Goal: Check status: Check status

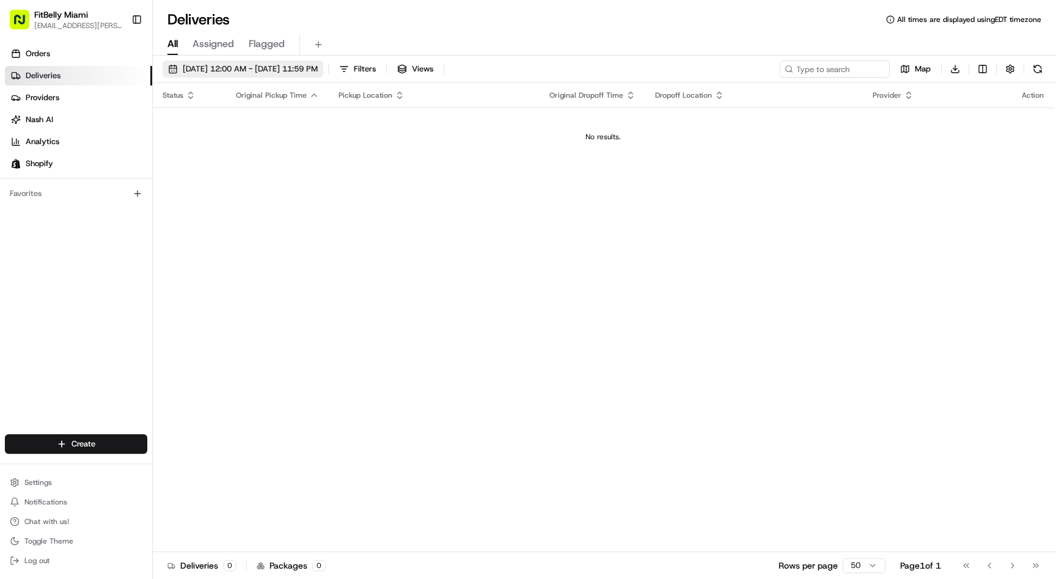
click at [230, 68] on span "[DATE] 12:00 AM - [DATE] 11:59 PM" at bounding box center [250, 69] width 135 height 11
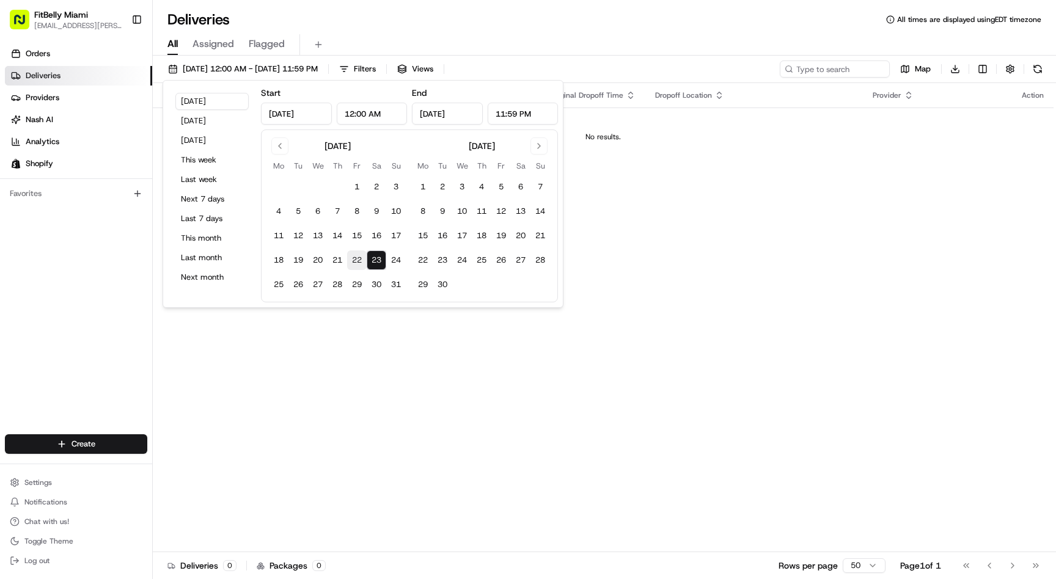
click at [357, 265] on button "22" at bounding box center [357, 261] width 20 height 20
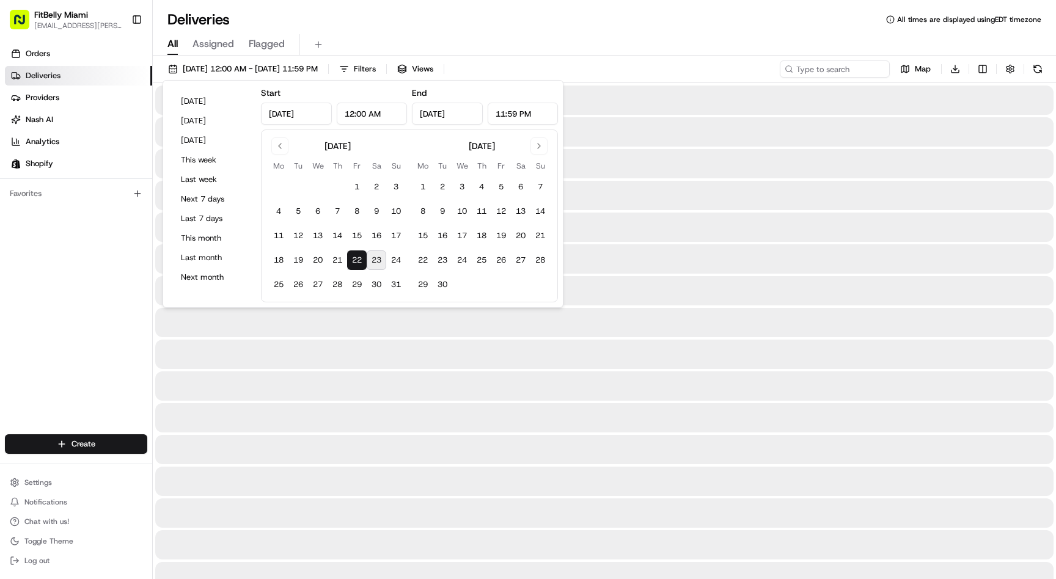
type input "[DATE]"
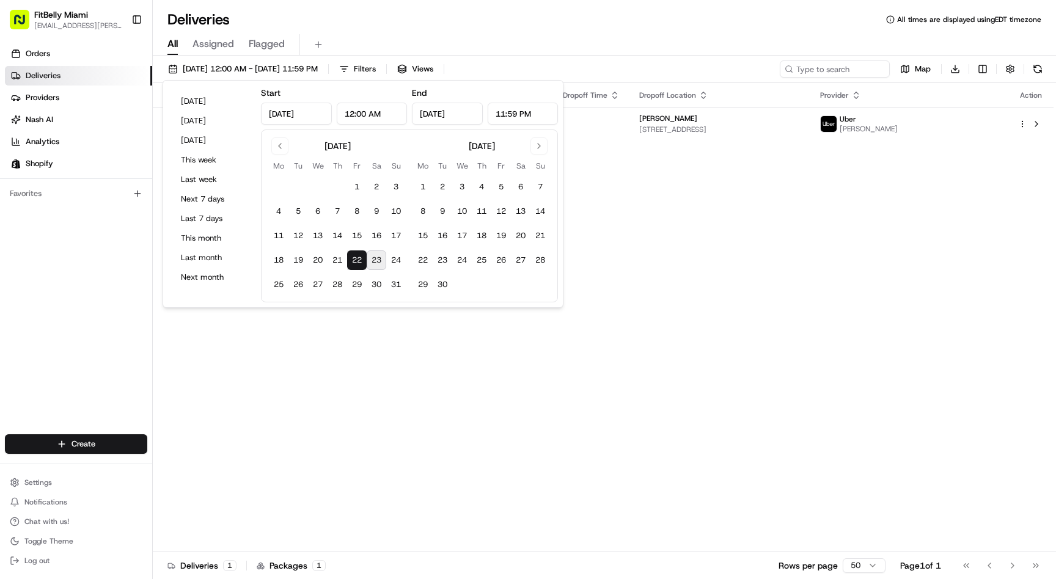
click at [357, 265] on button "22" at bounding box center [357, 261] width 20 height 20
click at [579, 363] on div "Status Original Pickup Time Pickup Location Original Dropoff Time Dropoff Locat…" at bounding box center [603, 317] width 901 height 469
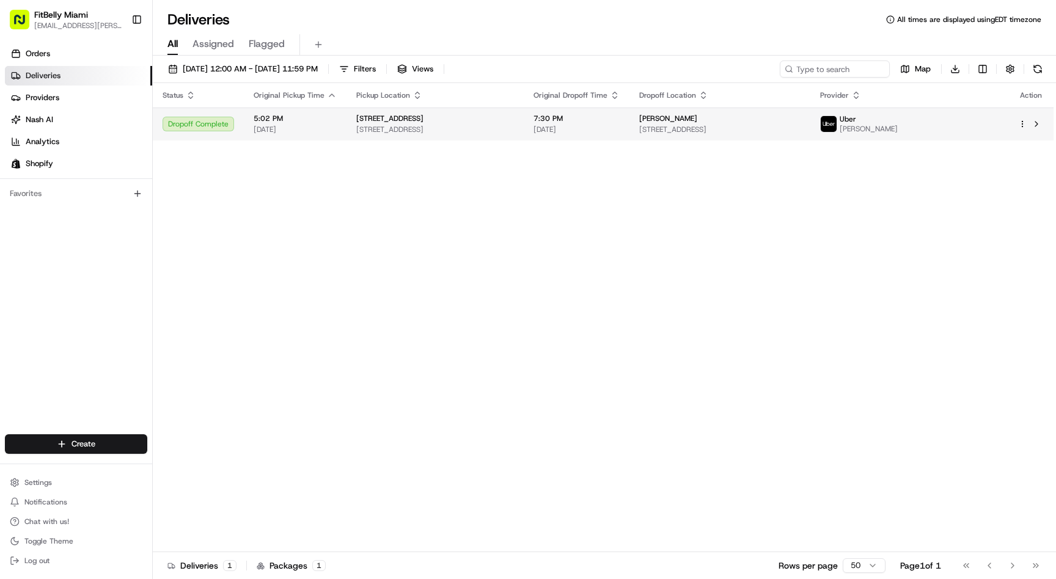
click at [514, 119] on div "[STREET_ADDRESS]" at bounding box center [435, 119] width 158 height 10
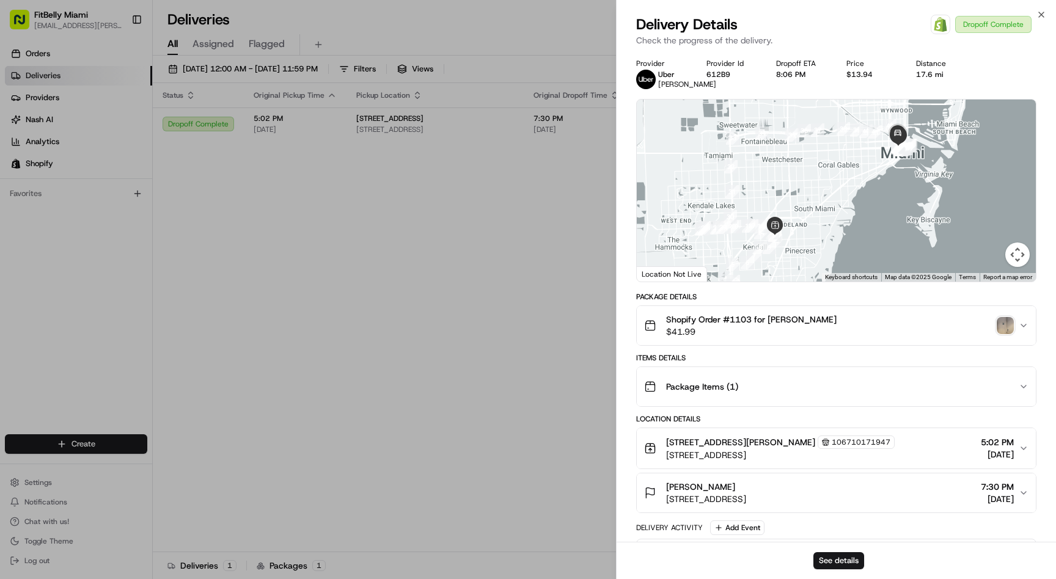
click at [1005, 334] on img "button" at bounding box center [1005, 325] width 17 height 17
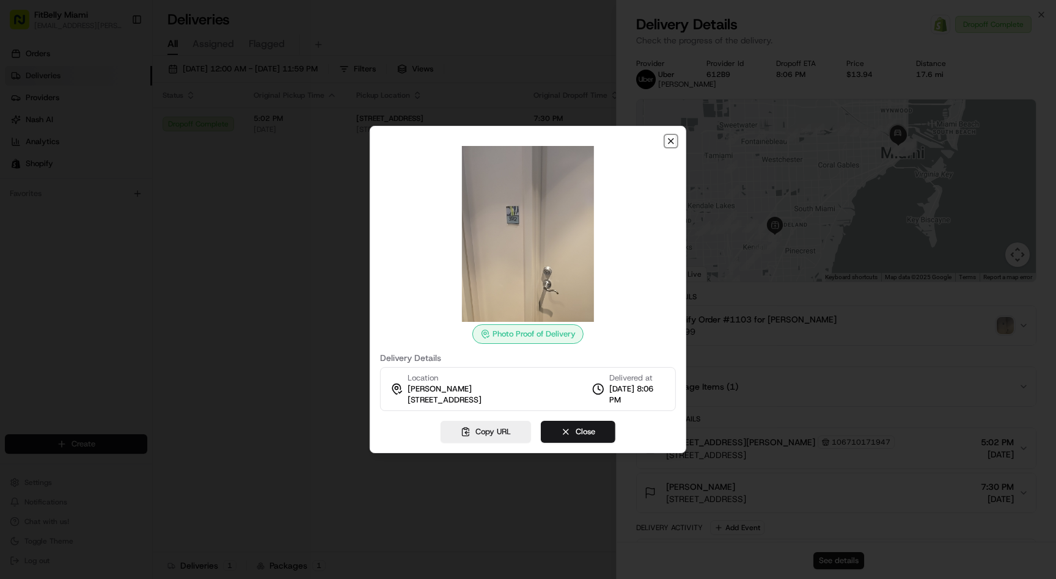
click at [672, 137] on icon "button" at bounding box center [671, 141] width 10 height 10
